Goal: Check status: Check status

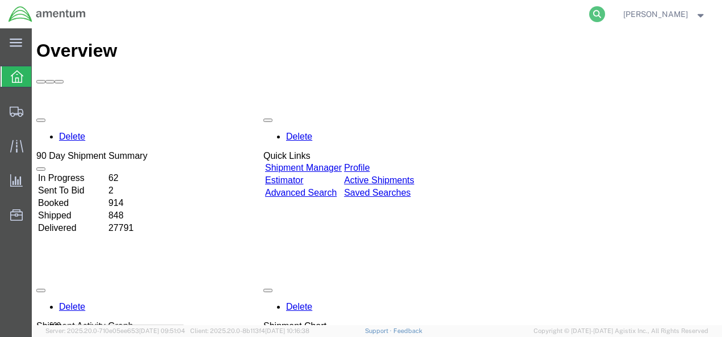
click at [605, 15] on icon at bounding box center [597, 14] width 16 height 16
click at [493, 16] on input "search" at bounding box center [416, 14] width 345 height 27
paste input "392769922857"
type input "392769922857"
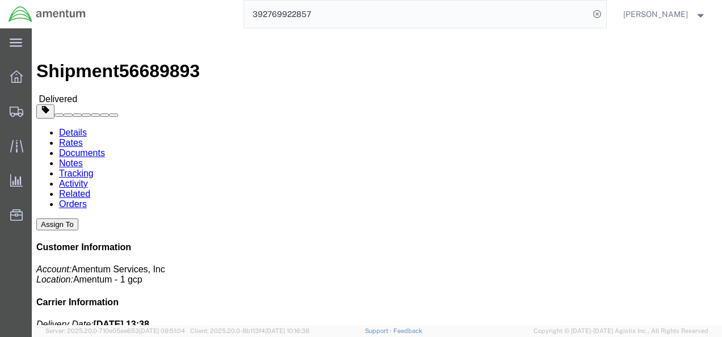
drag, startPoint x: 413, startPoint y: 132, endPoint x: 519, endPoint y: 136, distance: 105.6
click b "4732.C0.03TX.12050000.043N0110"
copy b "4732.C0.03TX.12050000.043"
